Goal: Navigation & Orientation: Find specific page/section

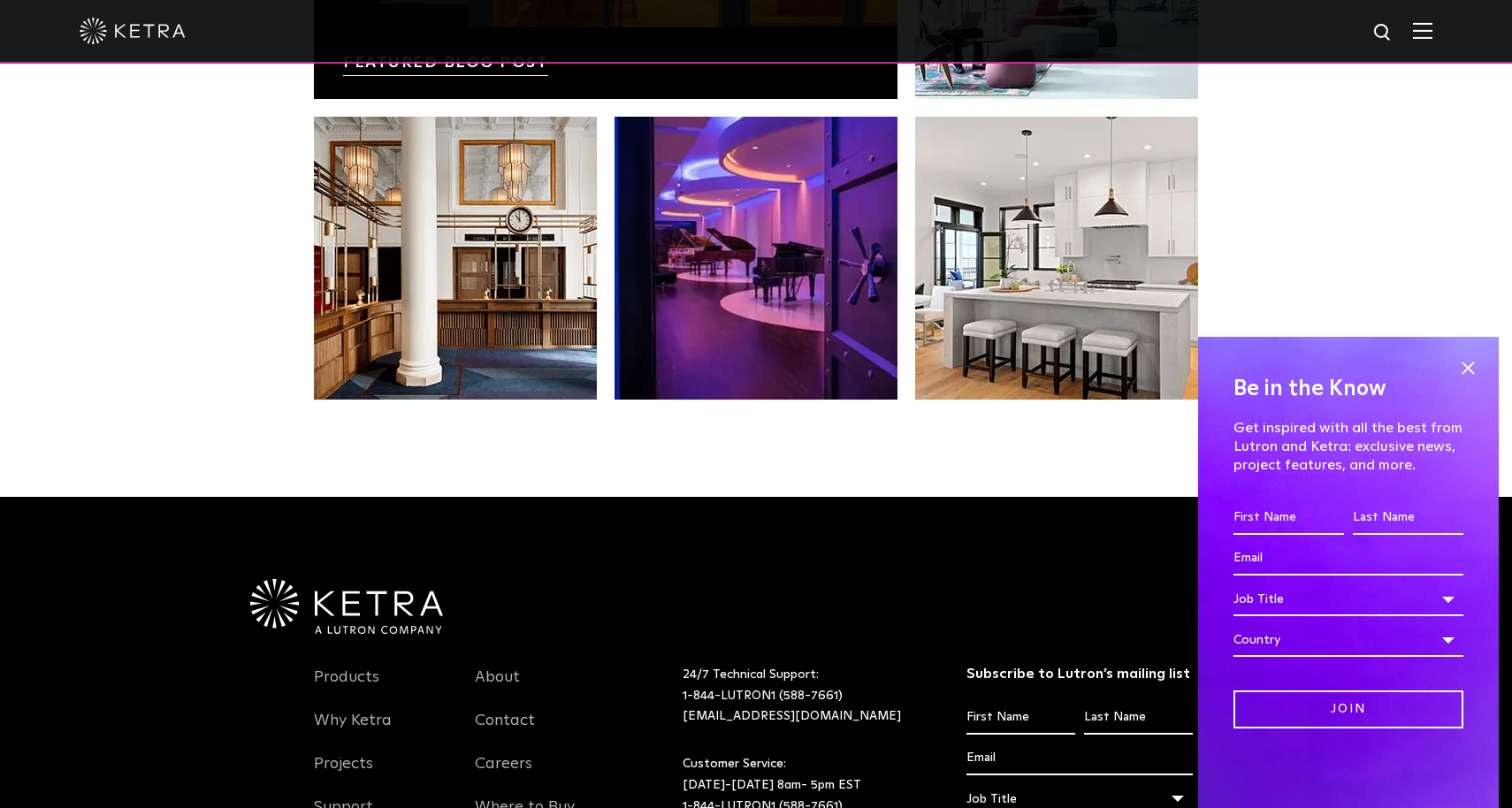
scroll to position [3600, 0]
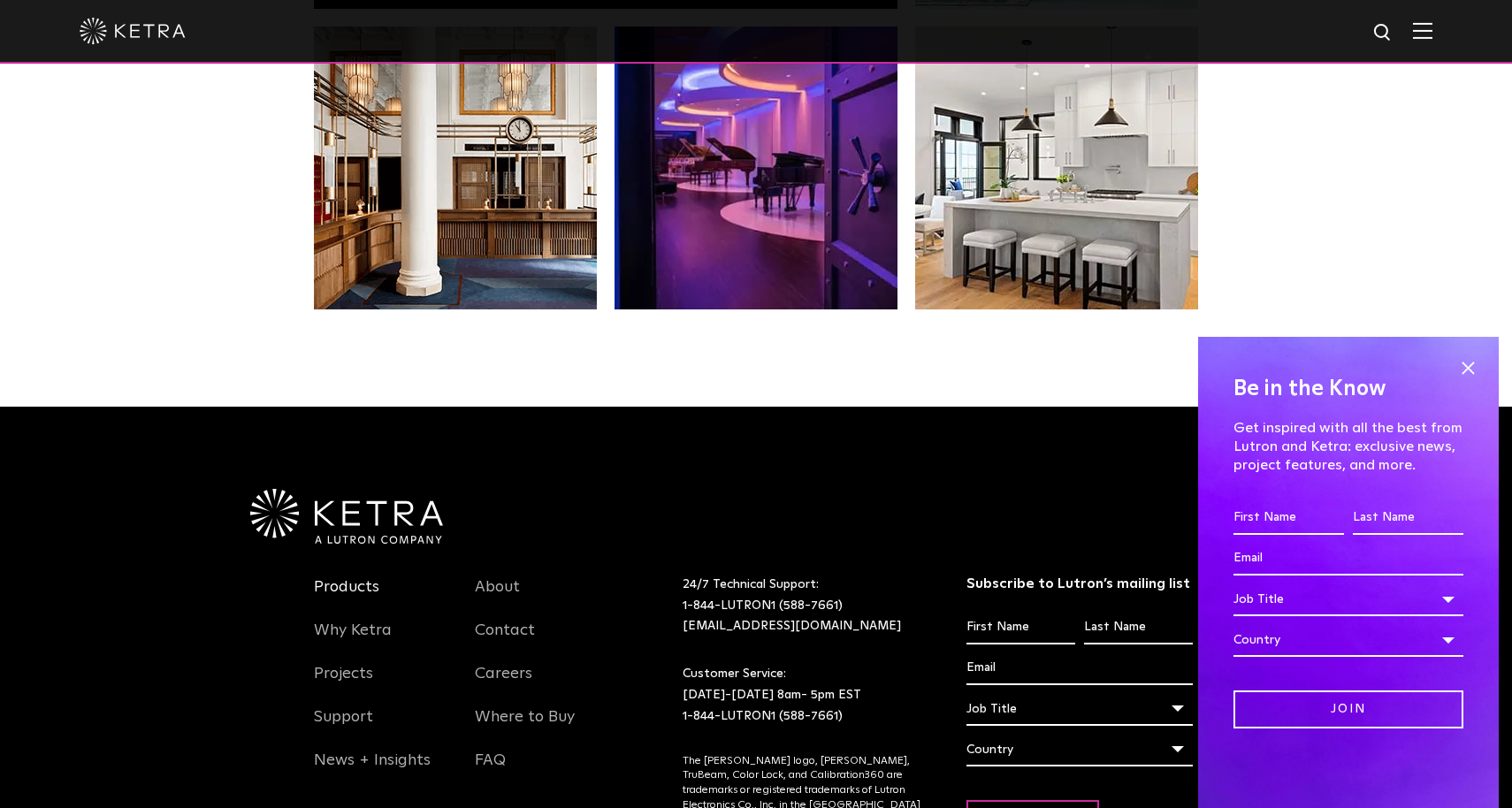
click at [336, 577] on link "Products" at bounding box center [346, 597] width 66 height 40
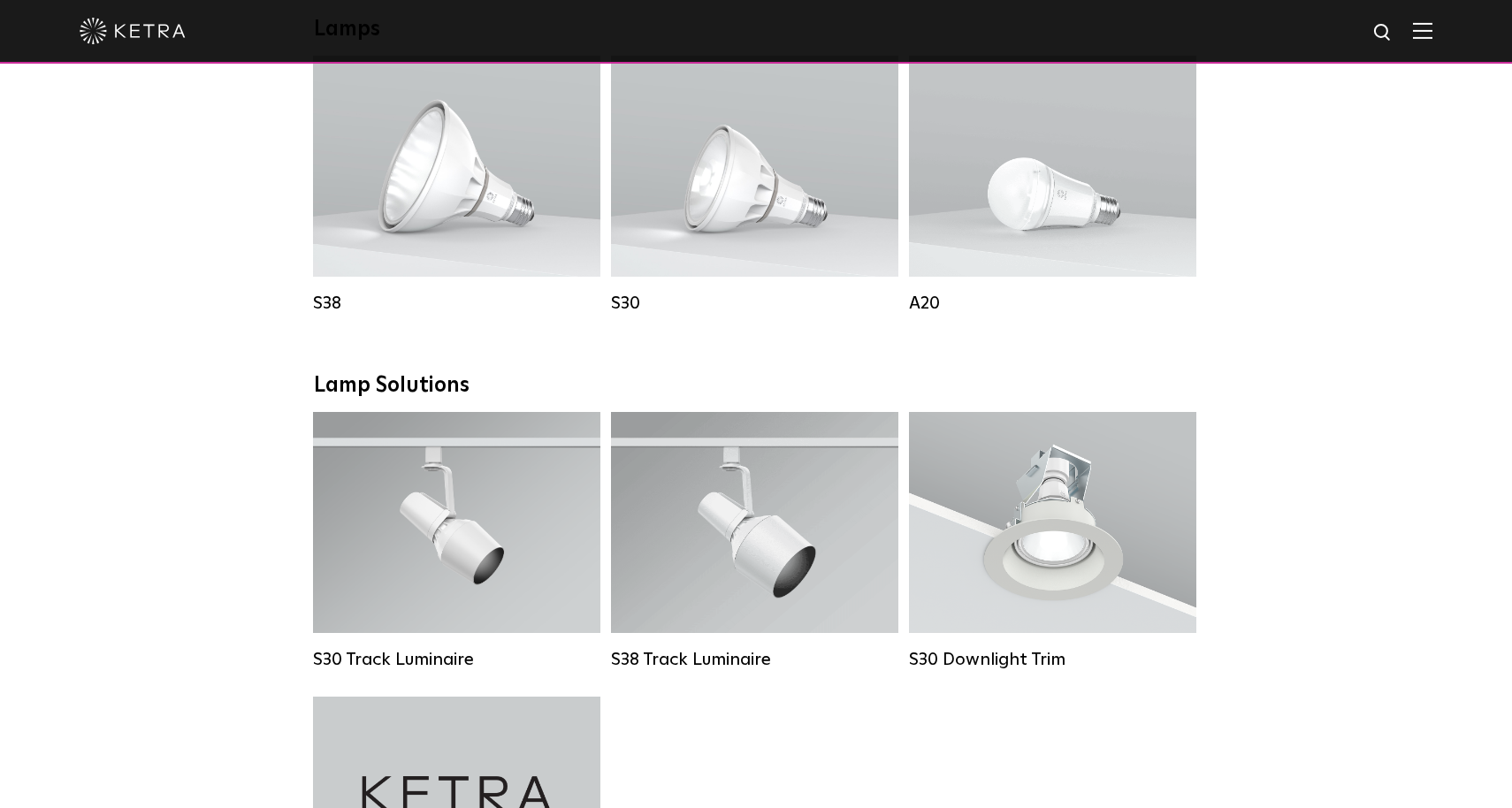
scroll to position [1342, 0]
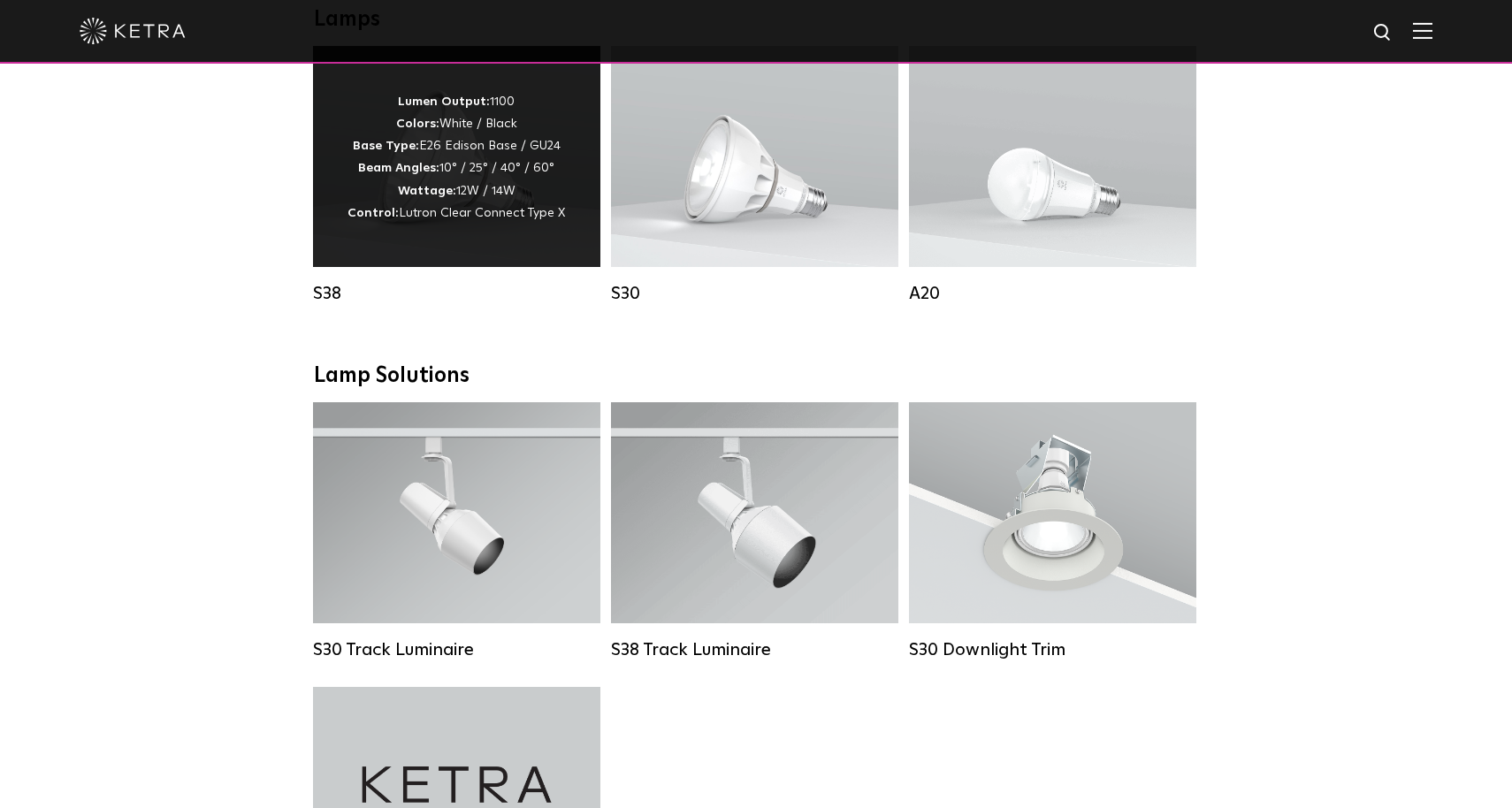
click at [556, 207] on span "Lutron Clear Connect Type X" at bounding box center [482, 213] width 166 height 13
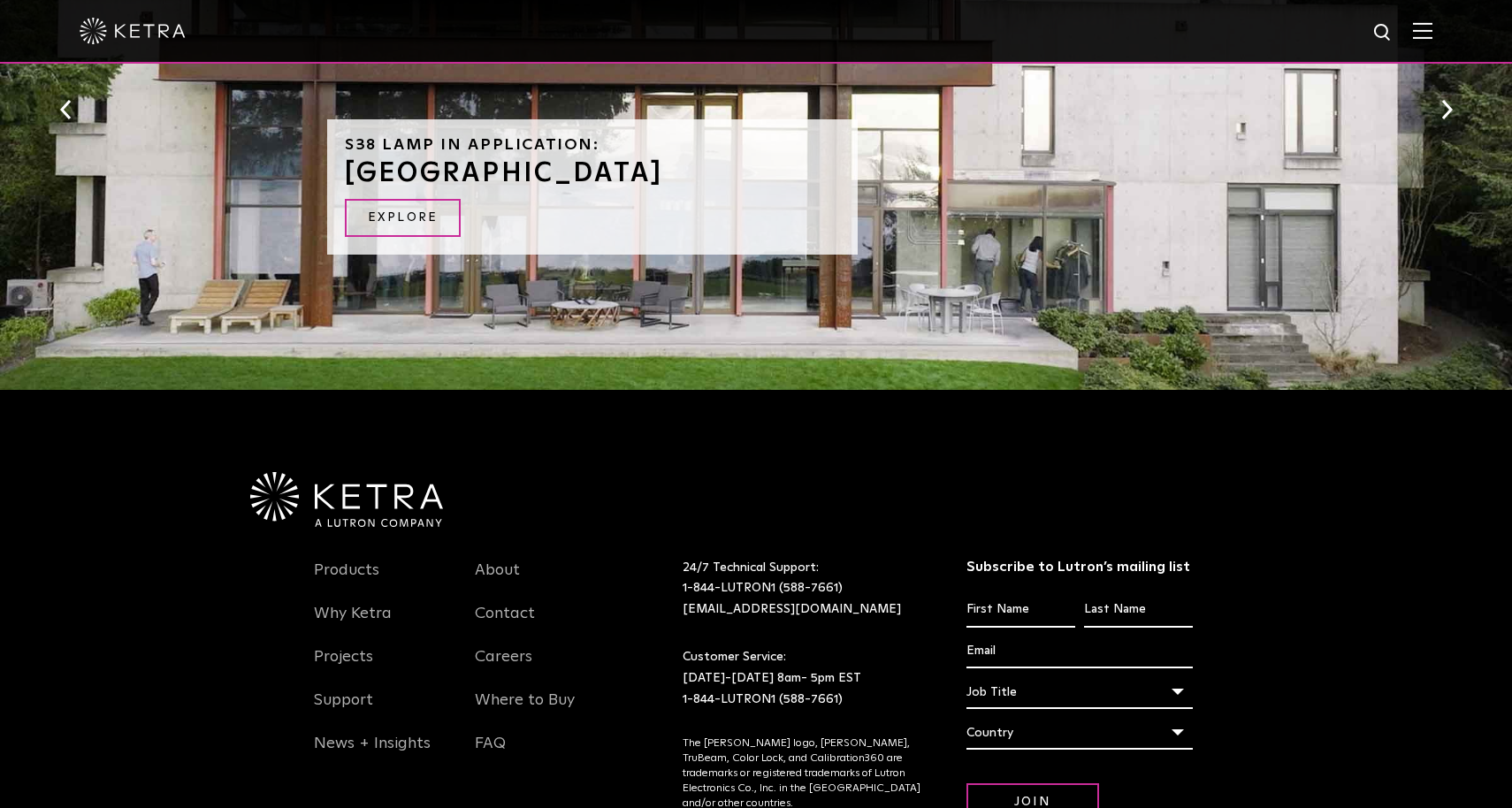
scroll to position [2007, 0]
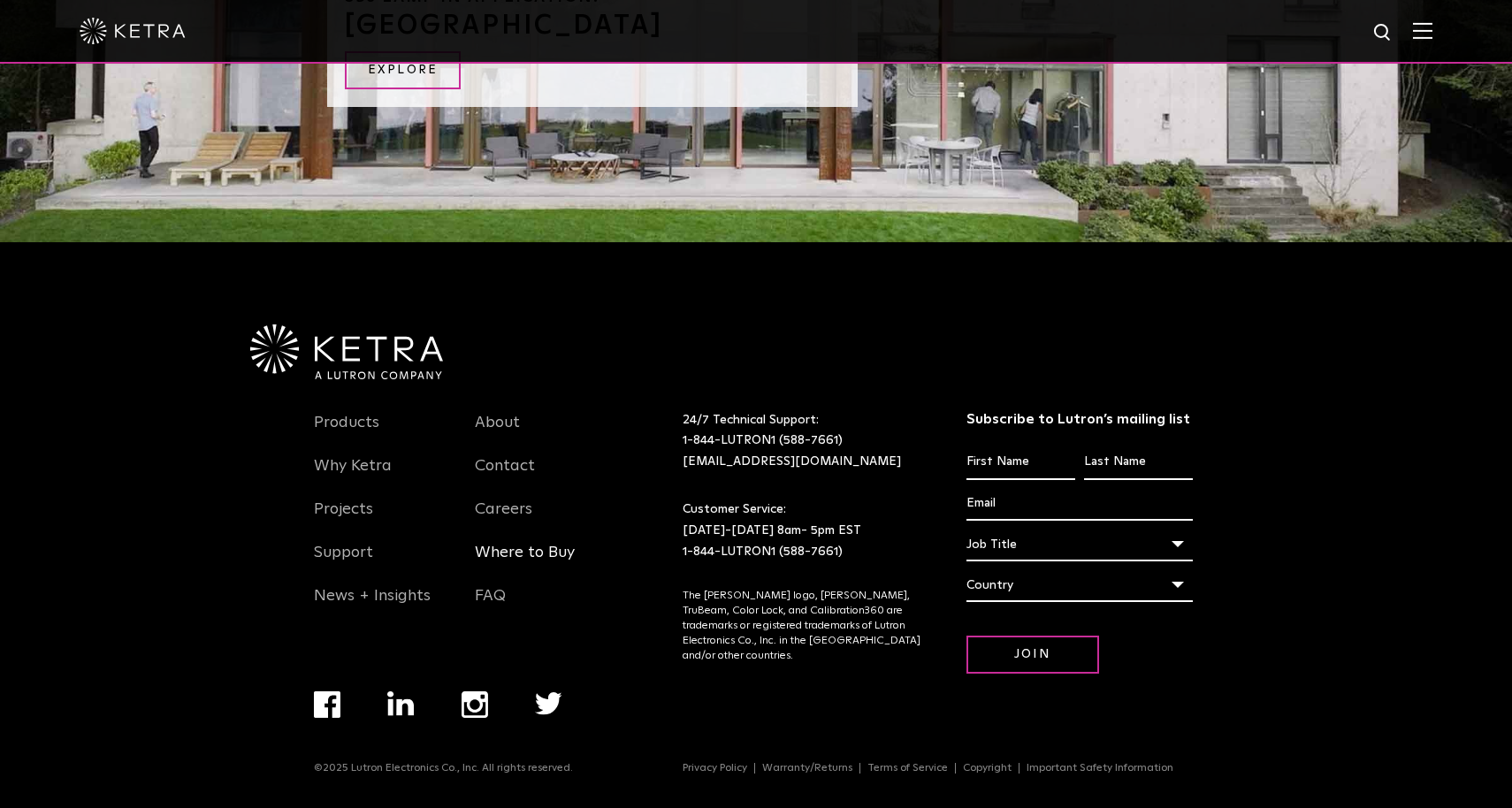
click at [520, 546] on link "Where to Buy" at bounding box center [524, 563] width 100 height 40
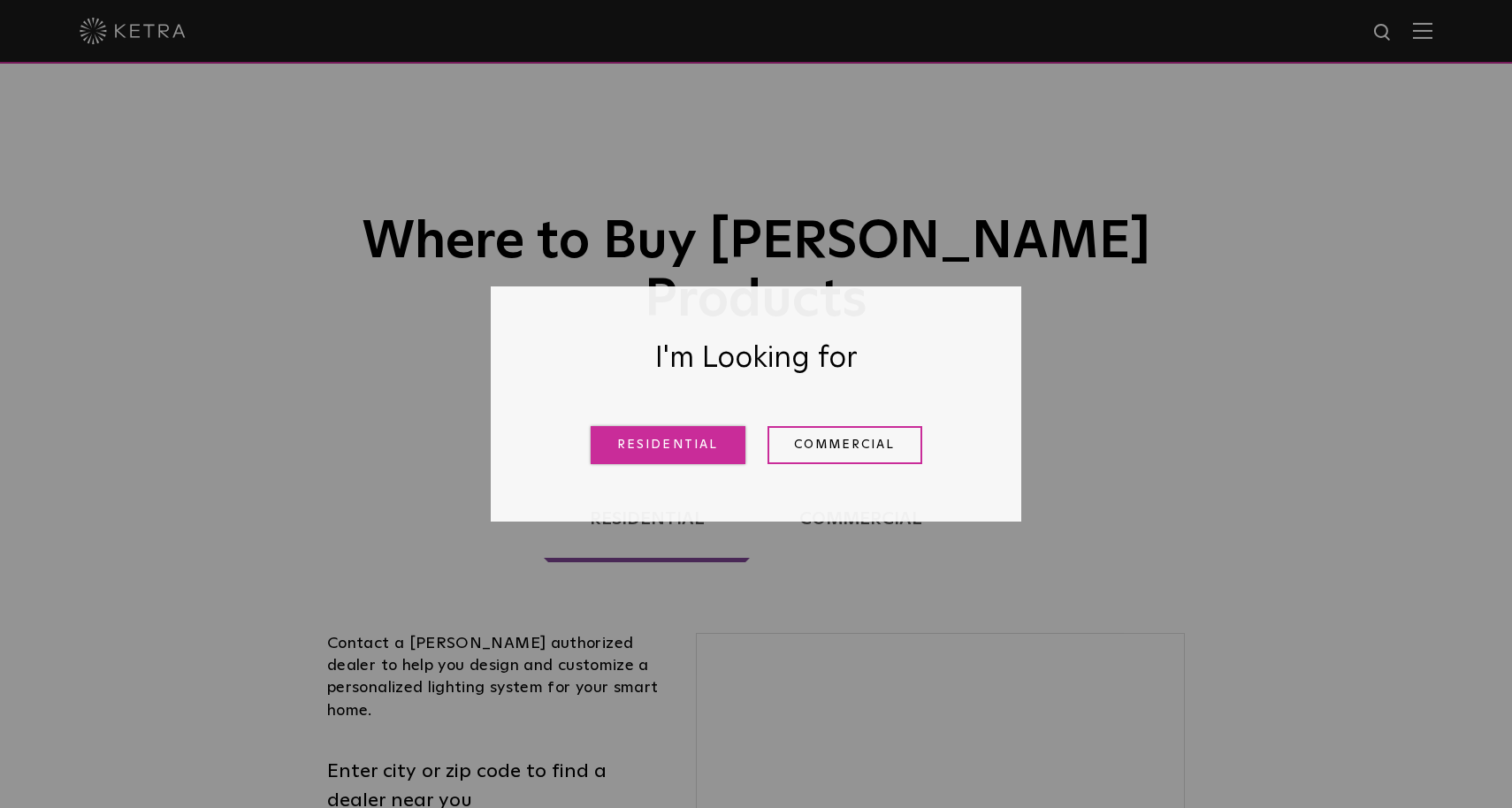
click at [685, 446] on link "Residential" at bounding box center [668, 445] width 155 height 38
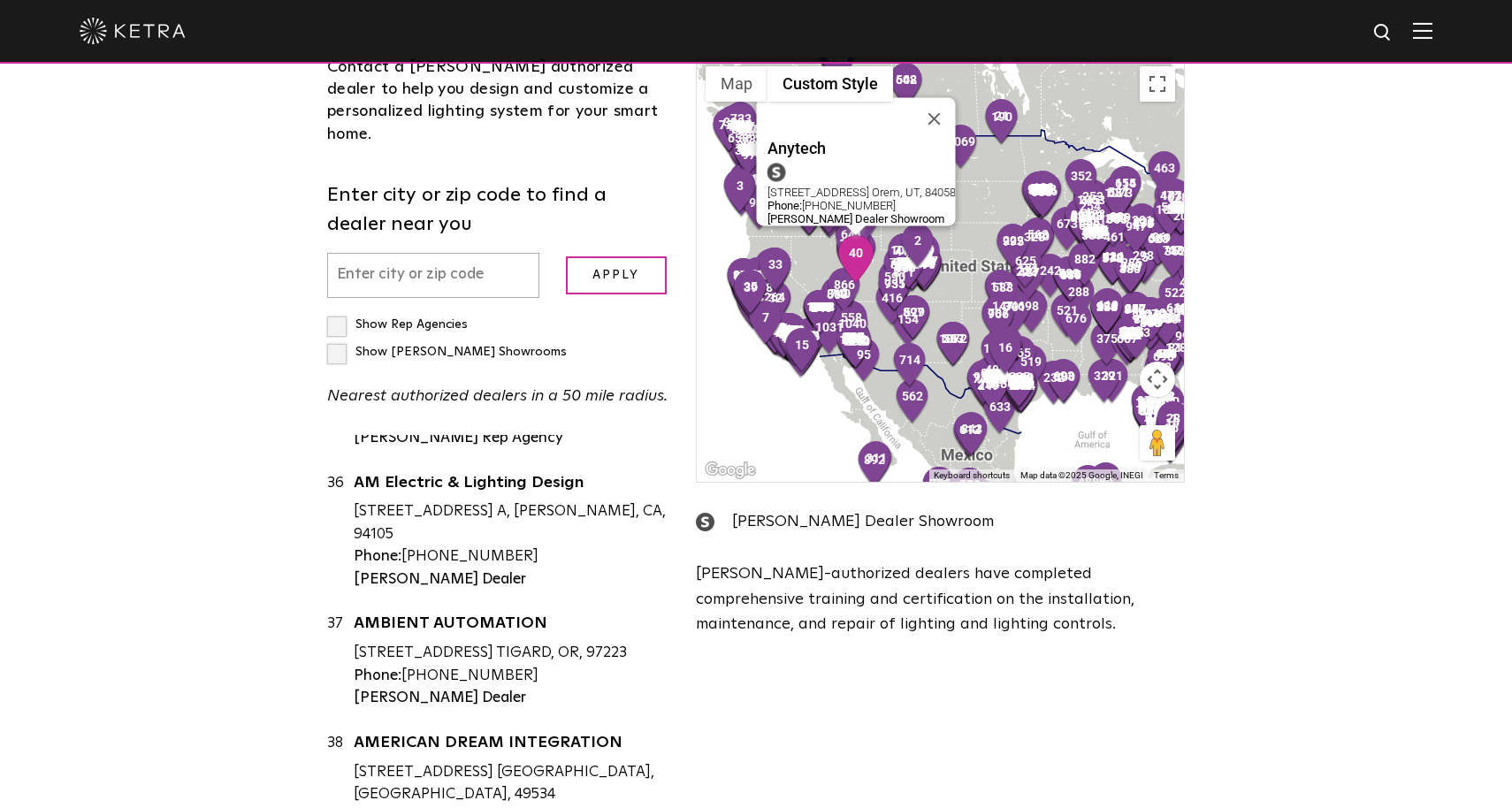
scroll to position [7787, 0]
